Goal: Task Accomplishment & Management: Manage account settings

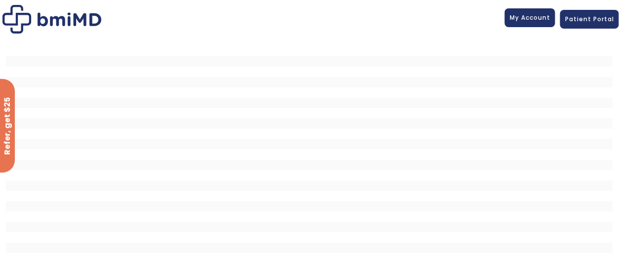
click at [463, 19] on span "My Account" at bounding box center [529, 17] width 41 height 8
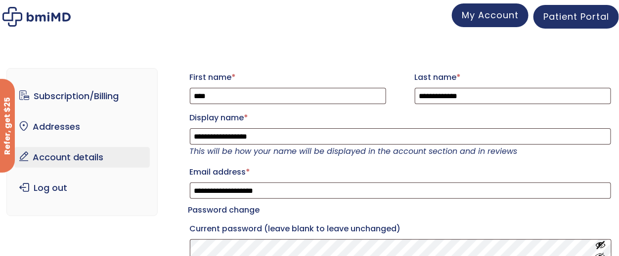
click at [494, 19] on span "My Account" at bounding box center [489, 15] width 57 height 12
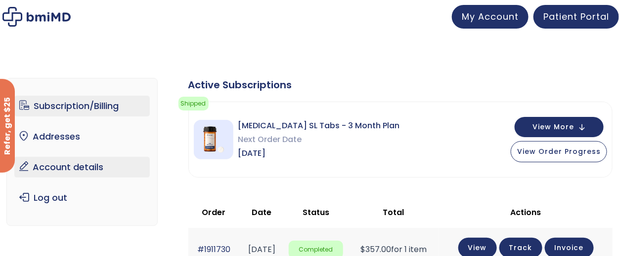
click at [83, 163] on link "Account details" at bounding box center [82, 167] width 136 height 21
